Goal: Information Seeking & Learning: Learn about a topic

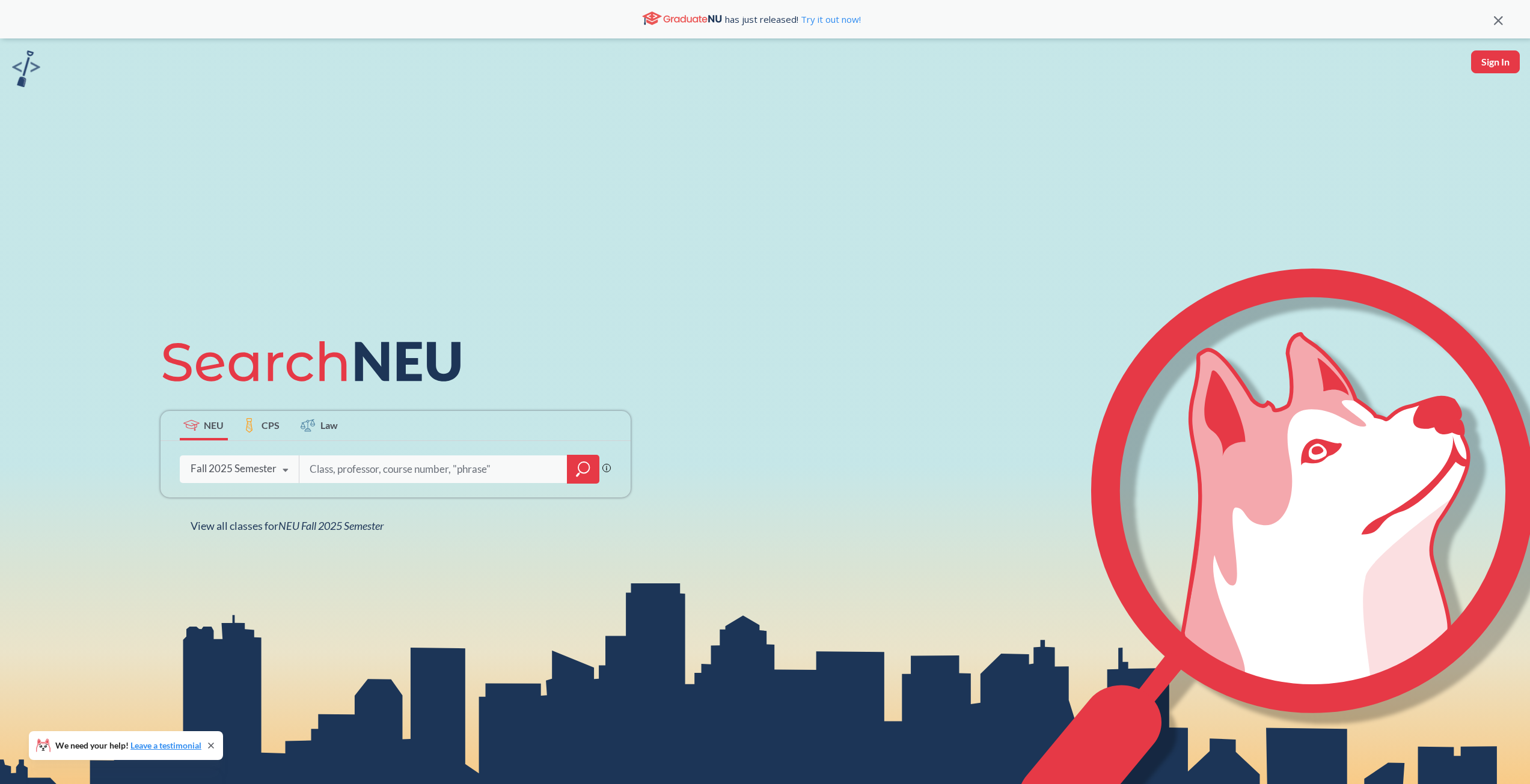
click at [415, 463] on input "search" at bounding box center [434, 470] width 250 height 25
type input "CS"
click at [579, 467] on icon "magnifying glass" at bounding box center [584, 467] width 11 height 11
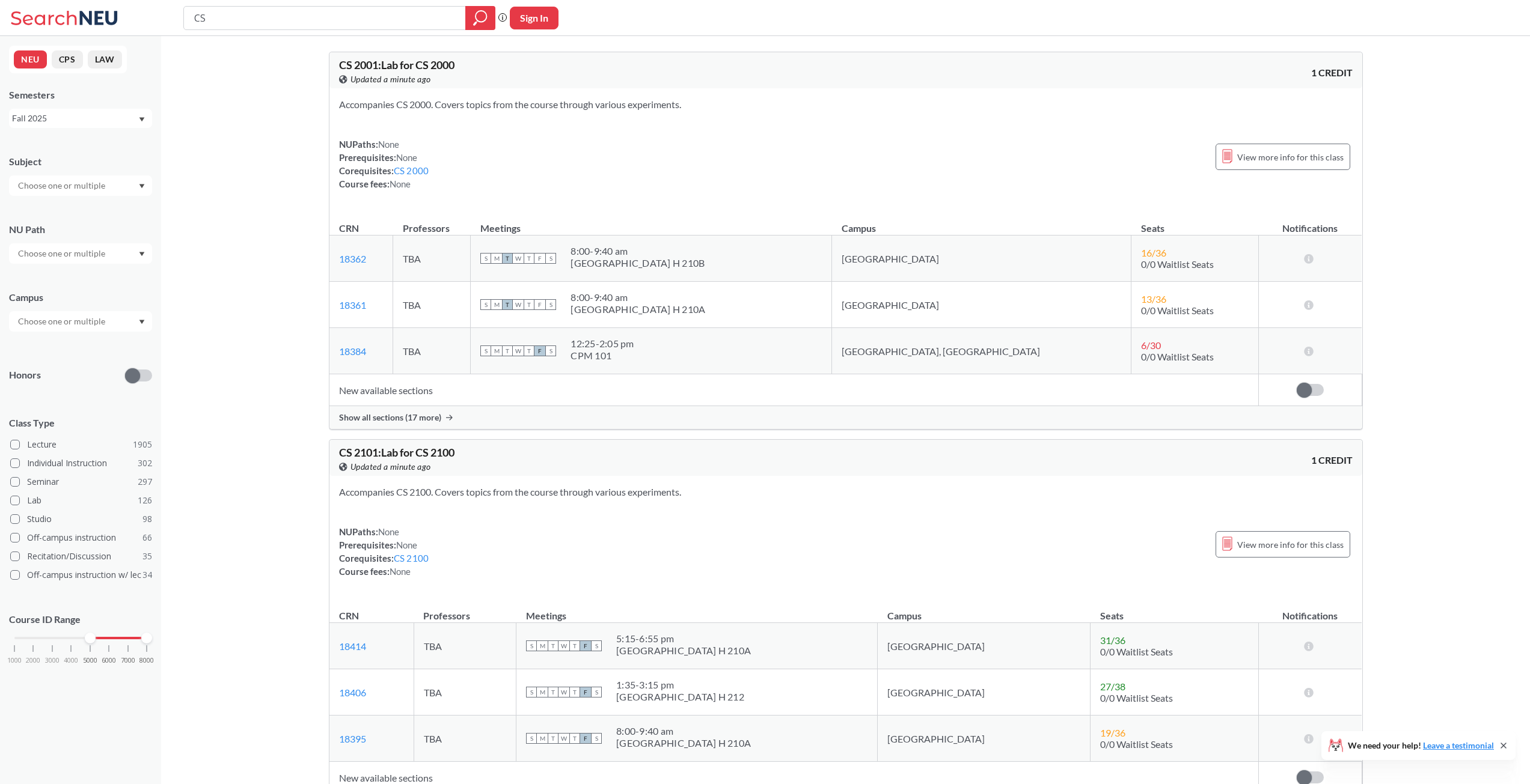
drag, startPoint x: 14, startPoint y: 641, endPoint x: 98, endPoint y: 650, distance: 84.5
click at [98, 650] on div "1000 2000 3000 4000 5000 6000 7000 8000" at bounding box center [80, 661] width 143 height 54
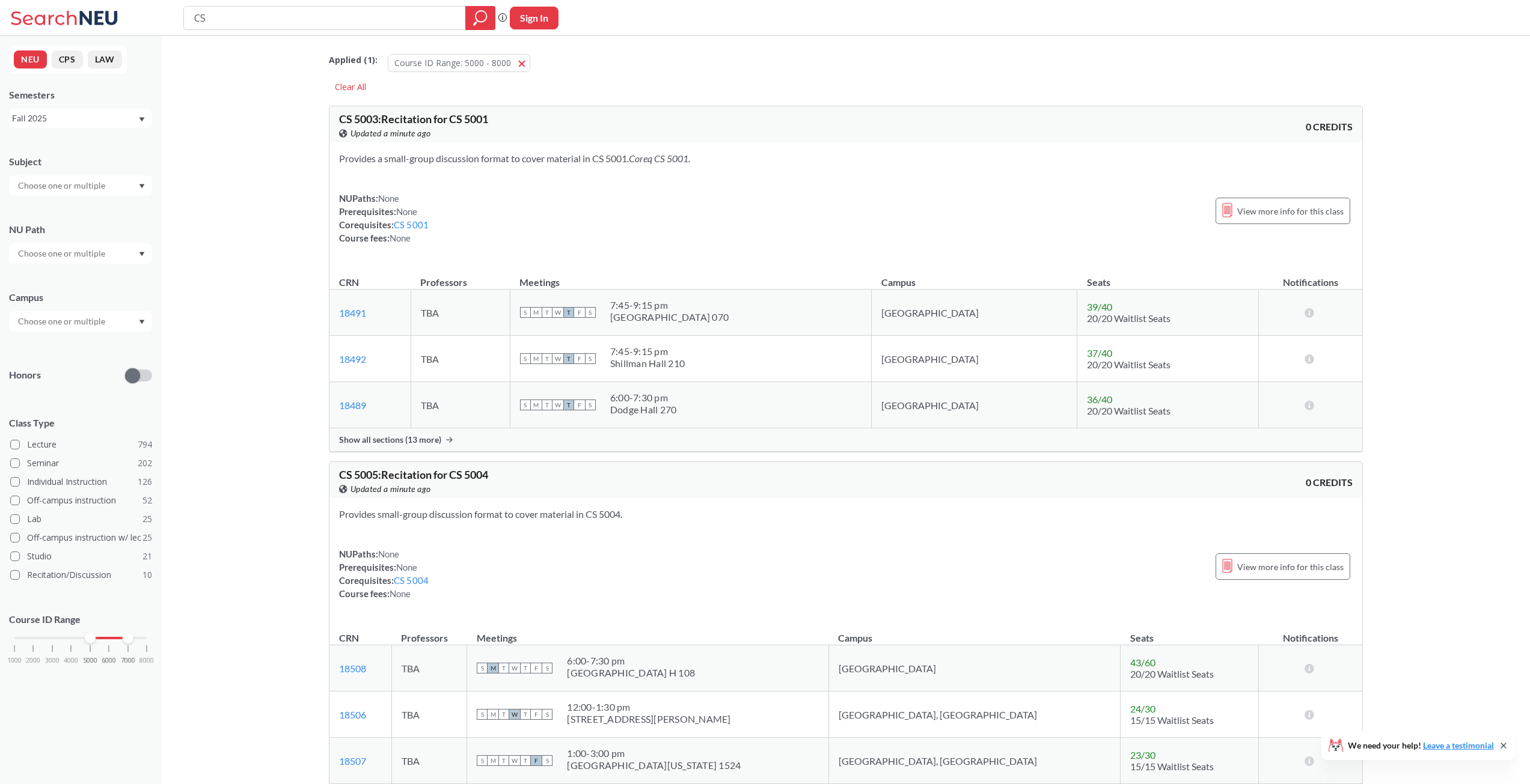
drag, startPoint x: 145, startPoint y: 642, endPoint x: 130, endPoint y: 643, distance: 15.0
click at [130, 643] on div at bounding box center [128, 639] width 11 height 11
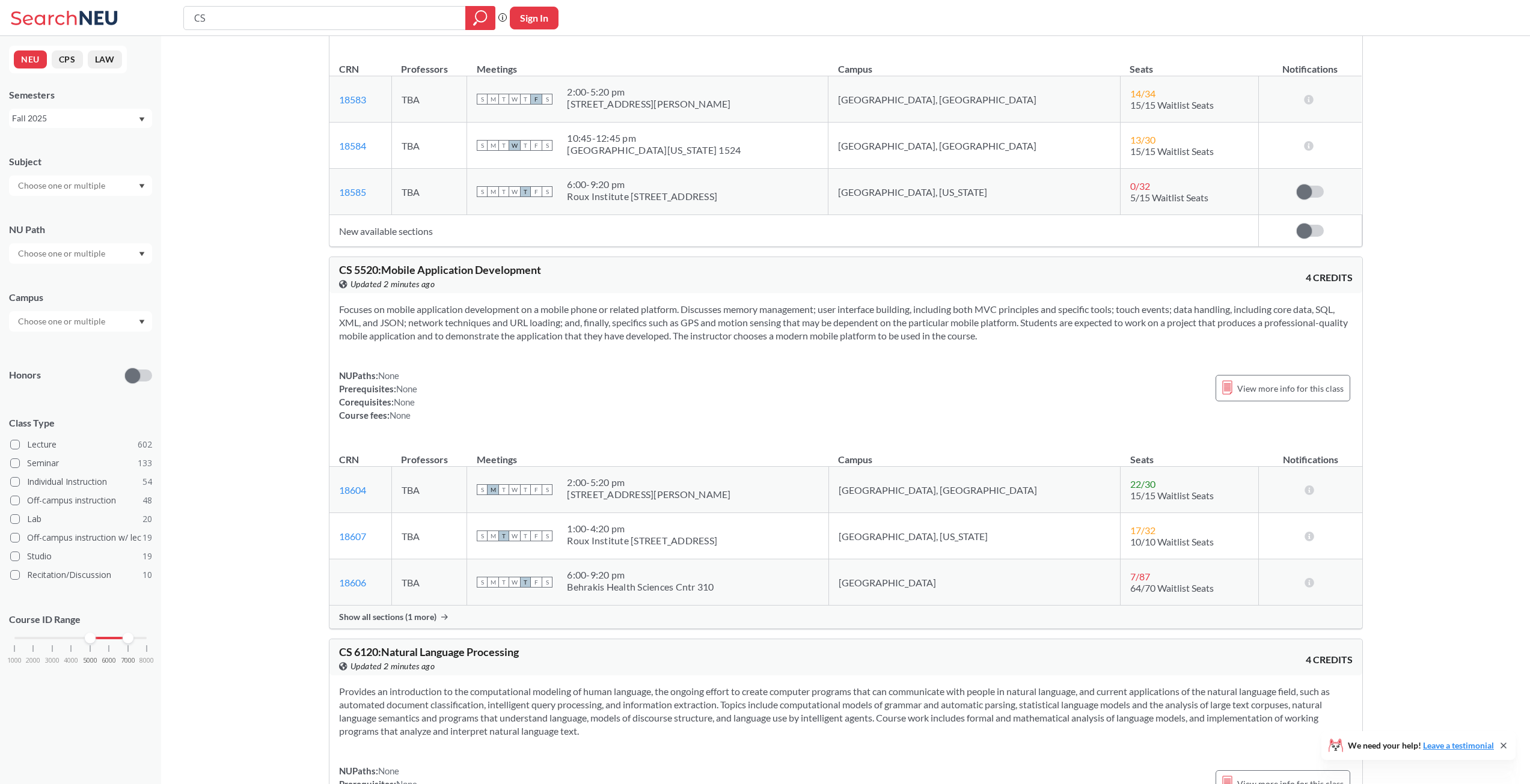
scroll to position [2509, 0]
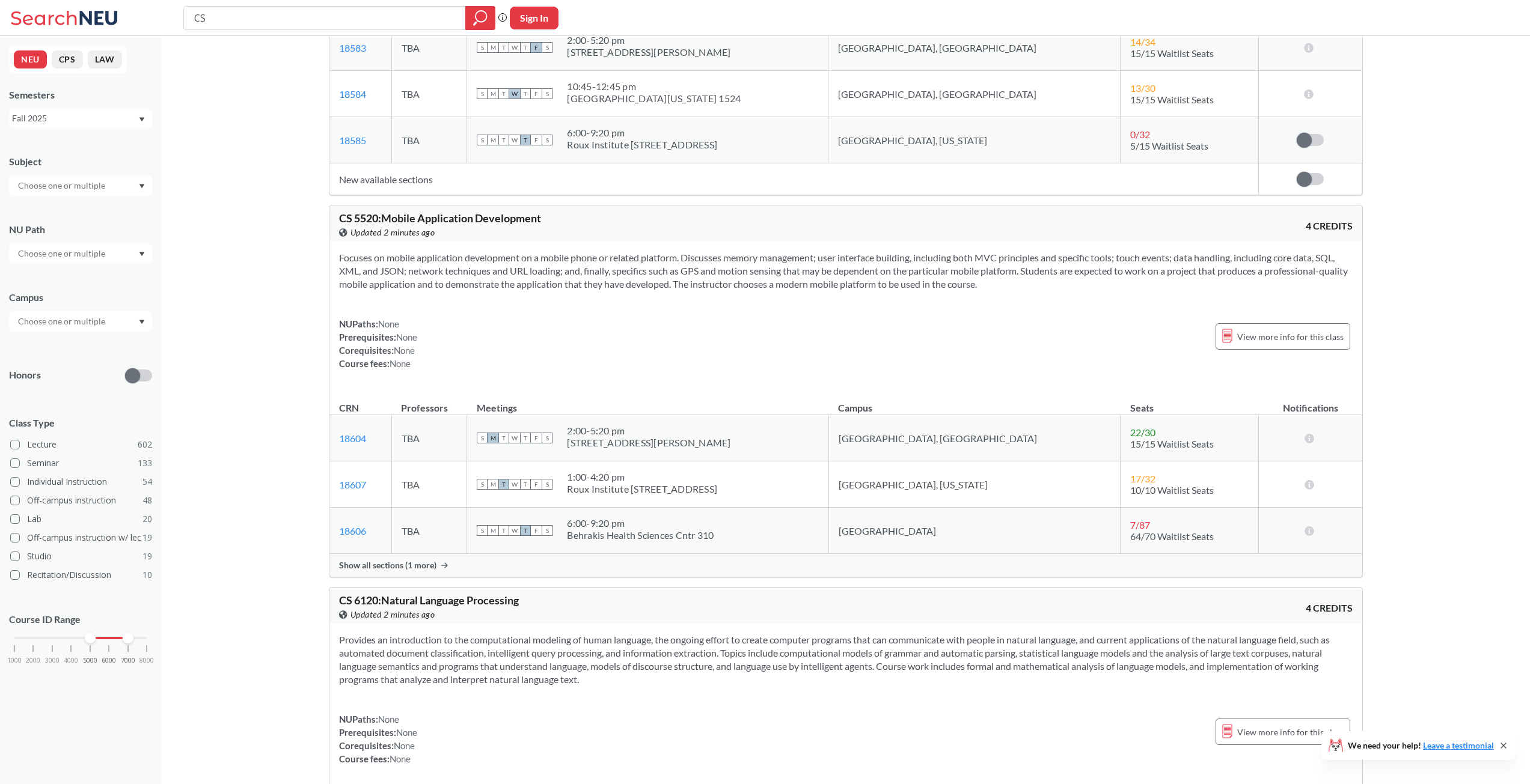
click at [397, 571] on span "Show all sections (1 more)" at bounding box center [387, 566] width 97 height 11
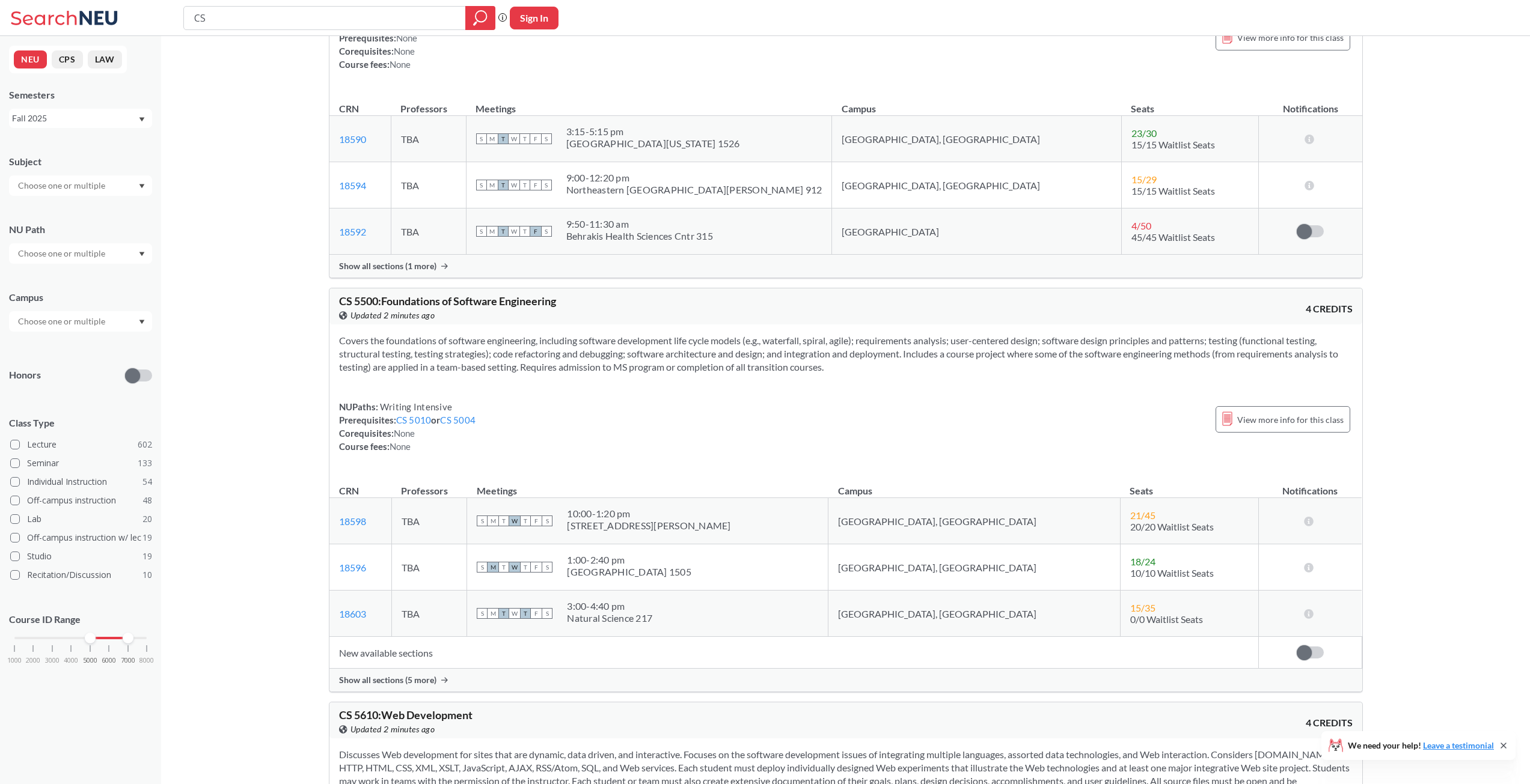
scroll to position [7799, 0]
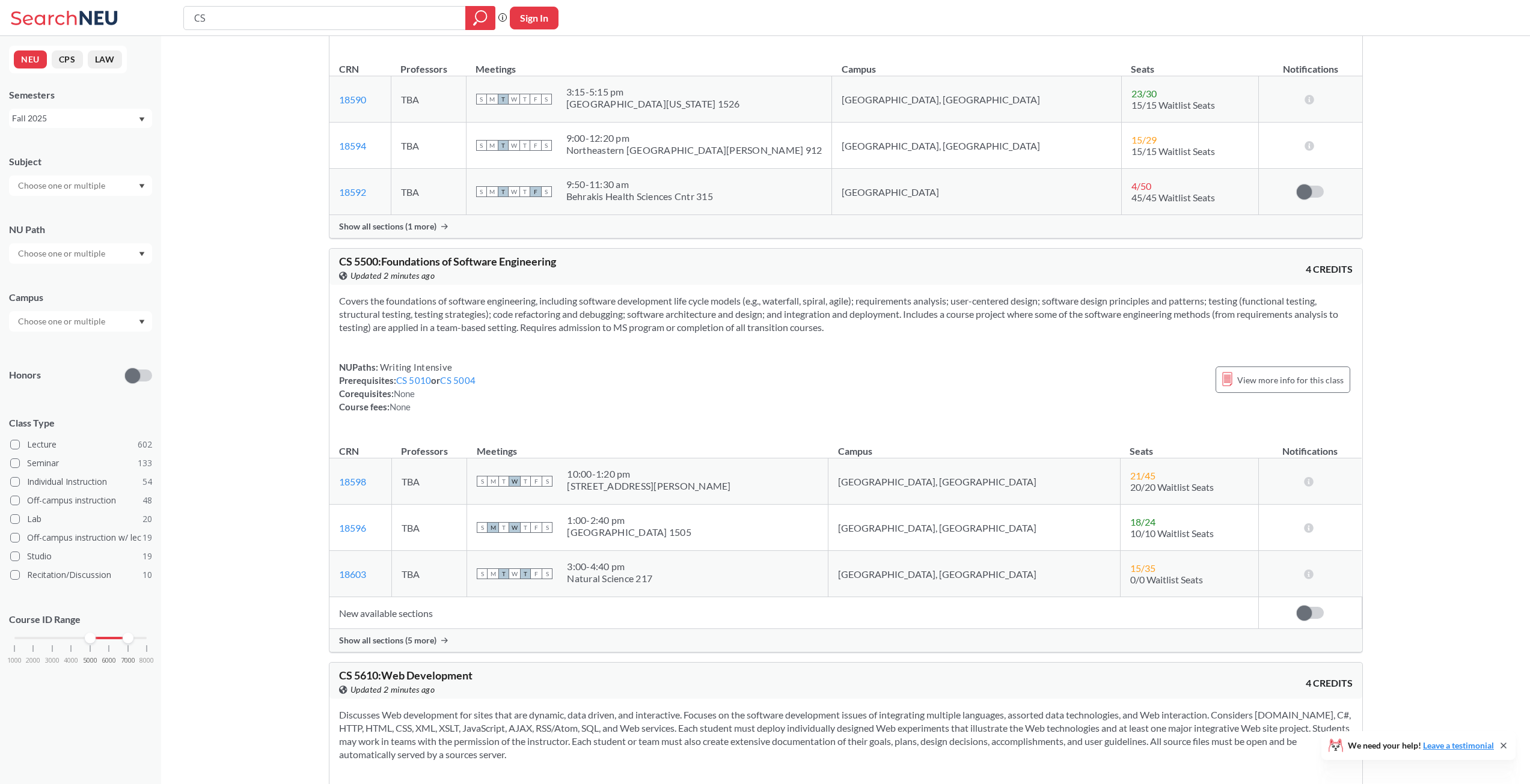
click at [393, 629] on td "New available sections" at bounding box center [794, 613] width 930 height 32
click at [389, 652] on div "Show all sections (5 more)" at bounding box center [846, 640] width 1033 height 23
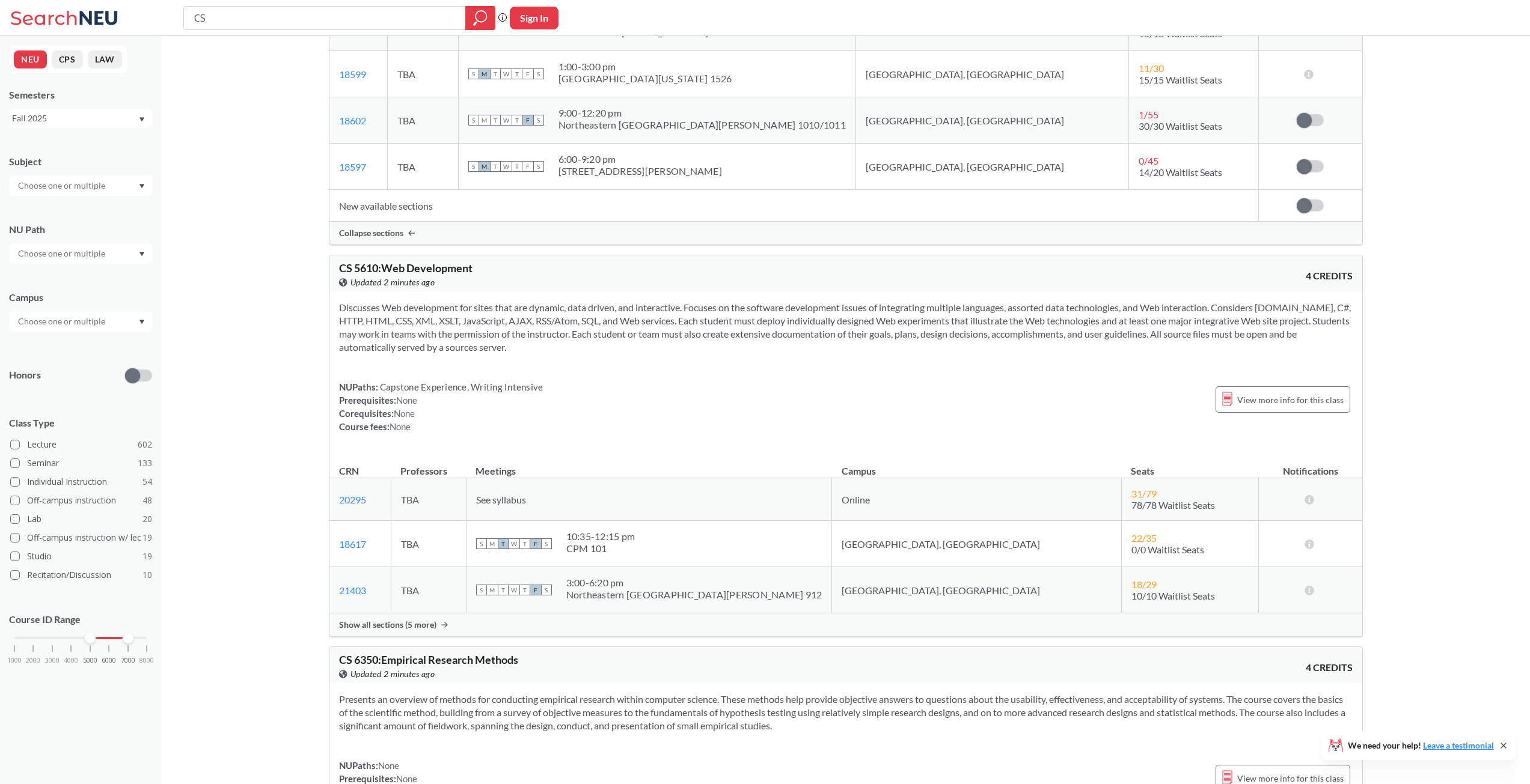
scroll to position [8520, 0]
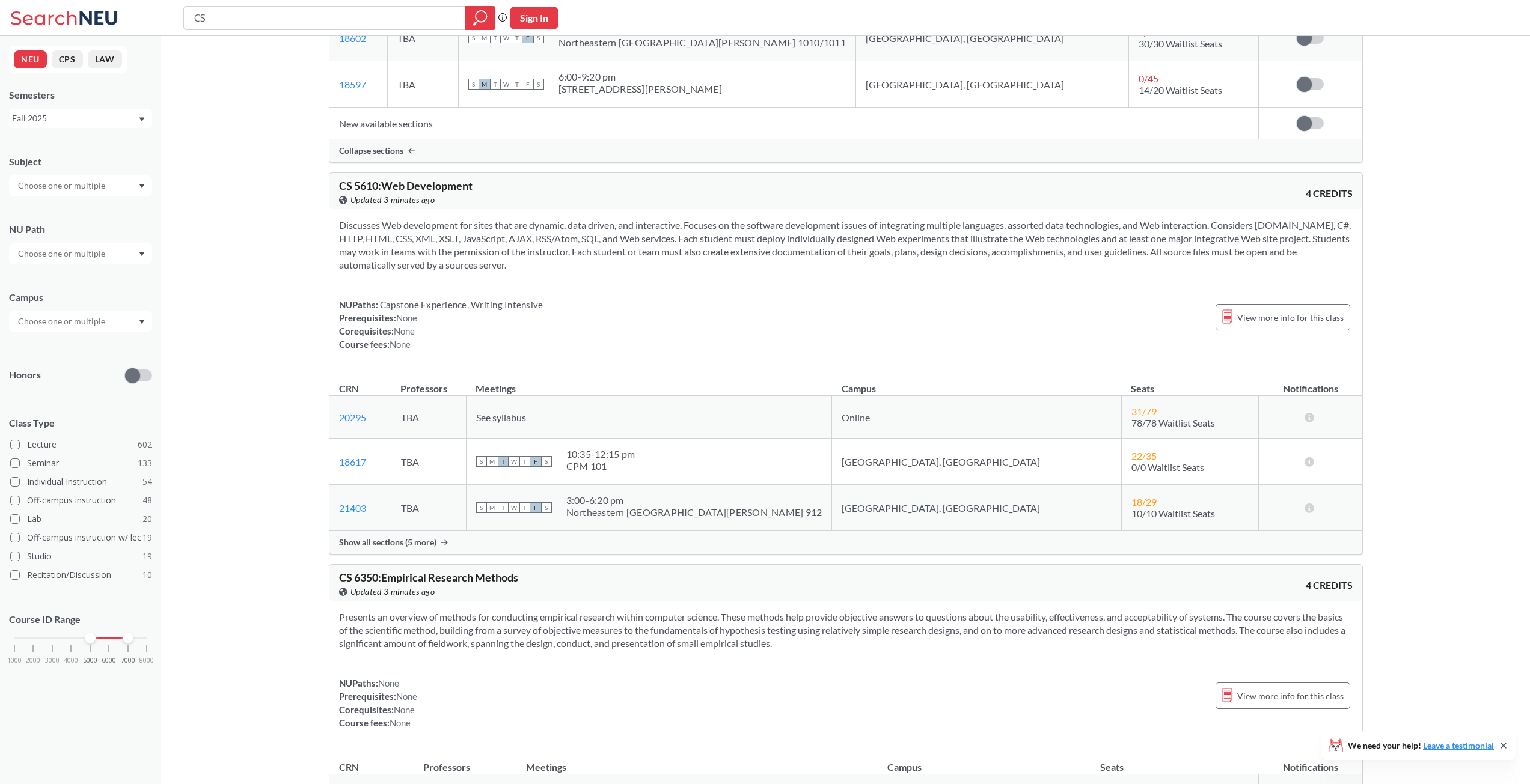
click at [418, 554] on div "Show all sections (5 more)" at bounding box center [846, 542] width 1033 height 23
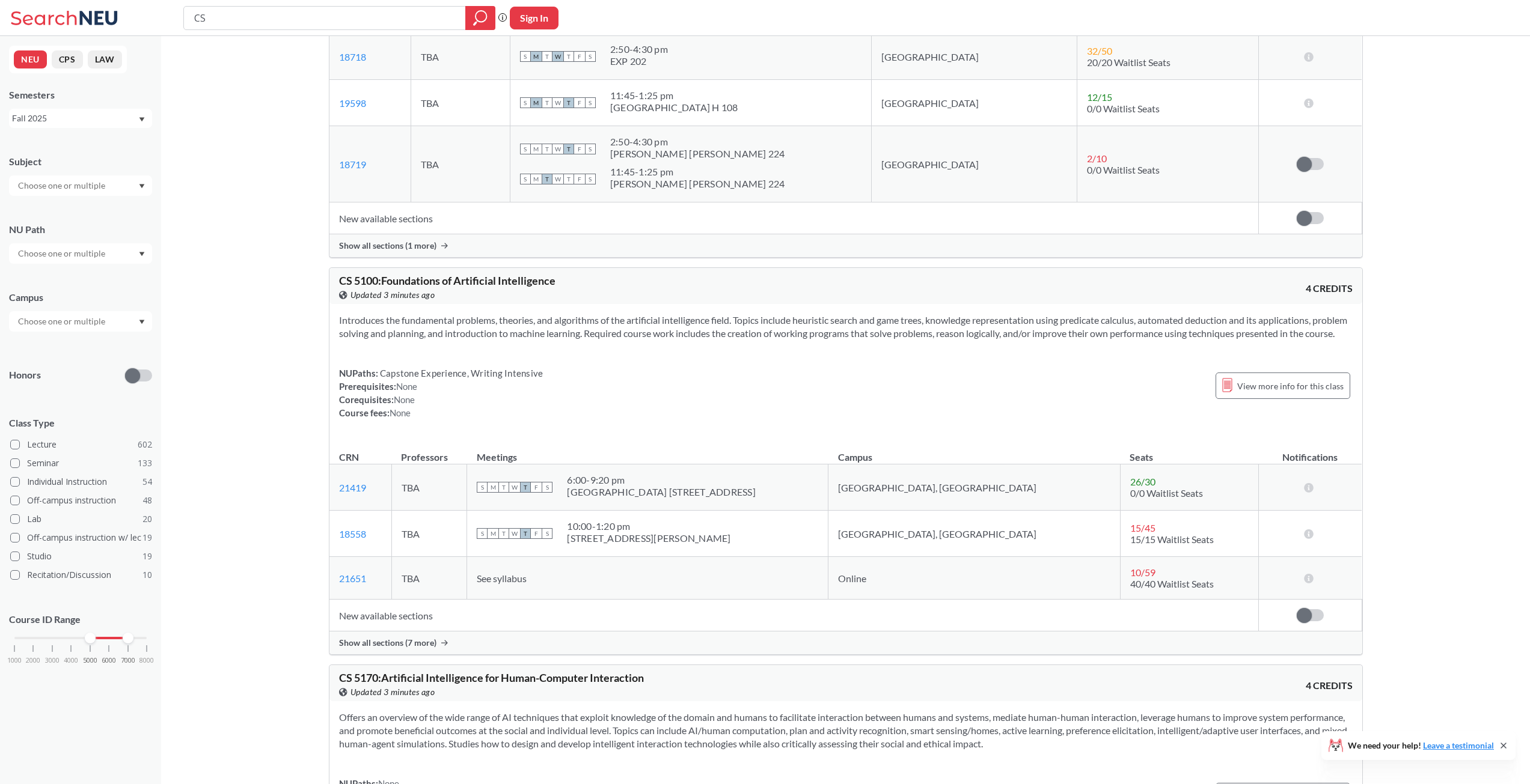
scroll to position [10503, 0]
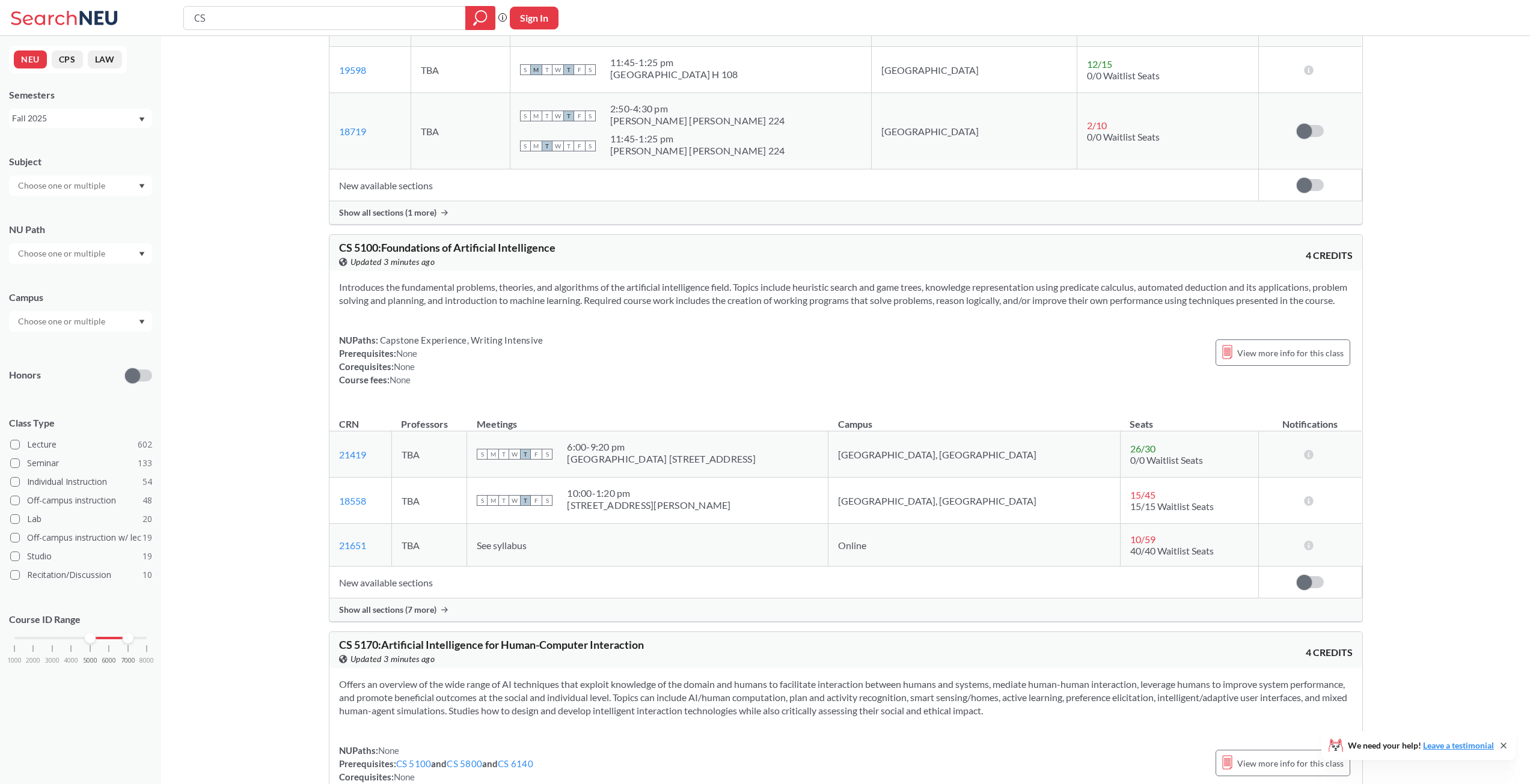
click at [403, 616] on span "Show all sections (7 more)" at bounding box center [387, 610] width 97 height 11
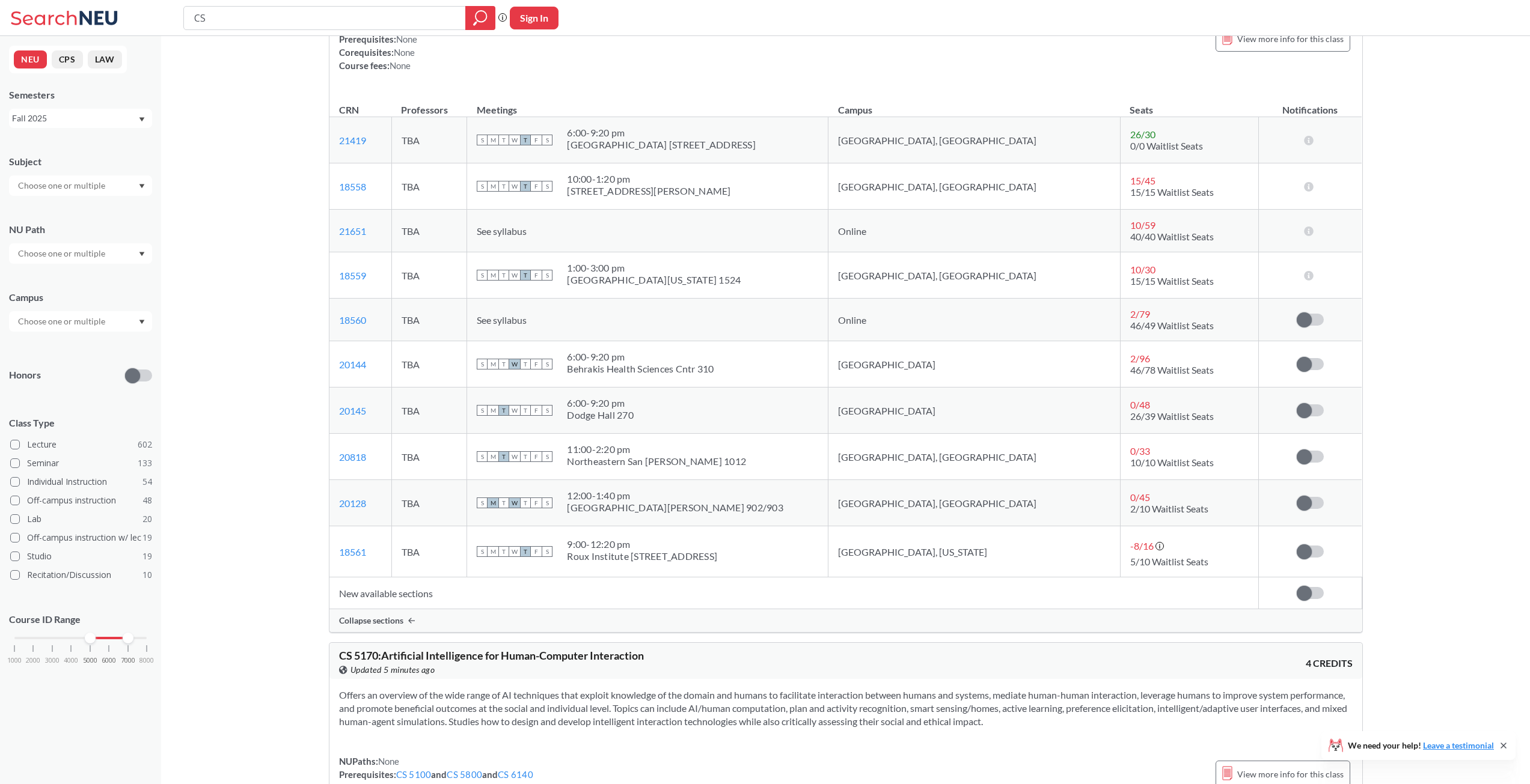
scroll to position [10804, 0]
